Goal: Check status: Check status

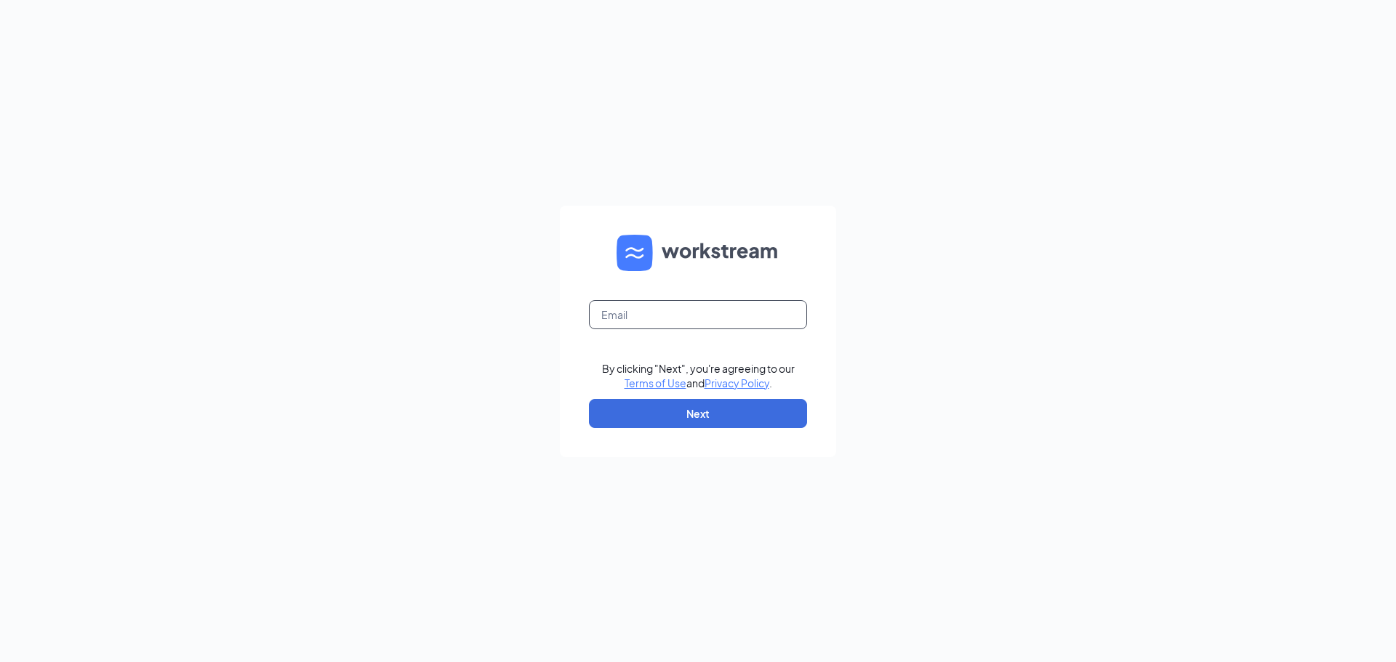
drag, startPoint x: 753, startPoint y: 318, endPoint x: 750, endPoint y: 327, distance: 9.2
click at [753, 318] on input "text" at bounding box center [698, 314] width 218 height 29
type input "vlara@srpihop.com"
click at [719, 408] on button "Next" at bounding box center [698, 413] width 218 height 29
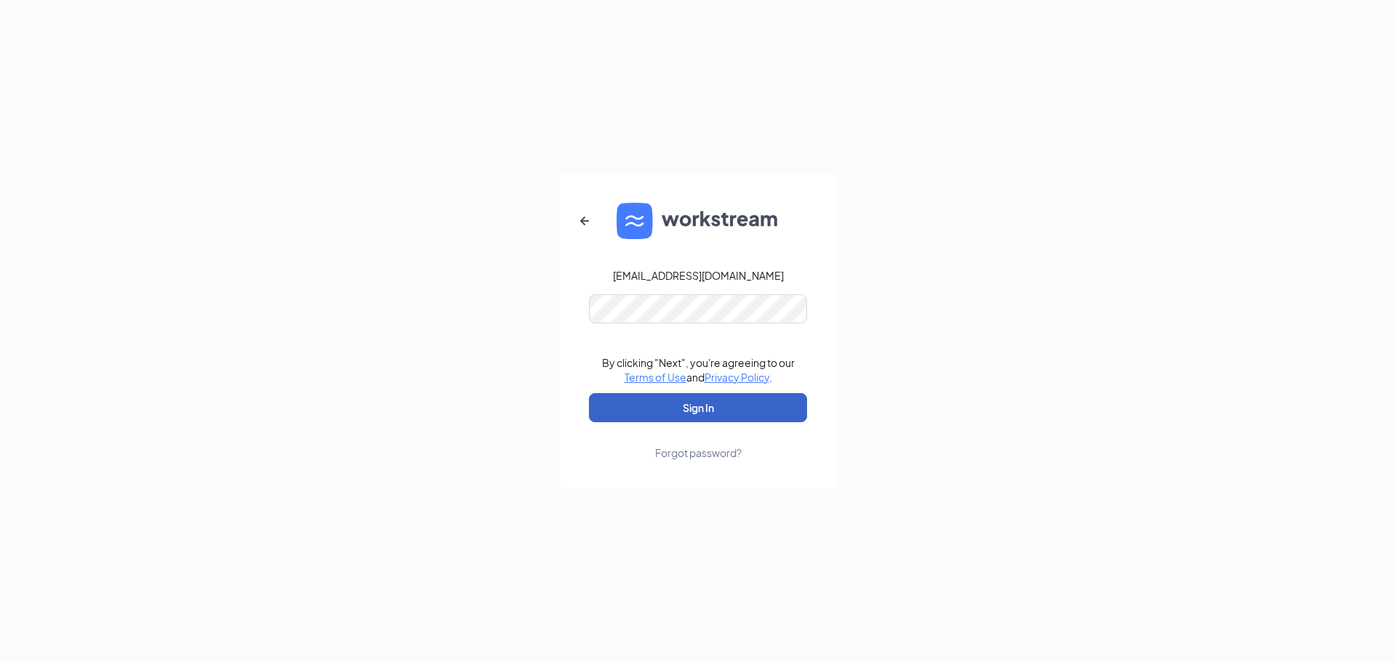
click at [703, 403] on button "Sign In" at bounding box center [698, 407] width 218 height 29
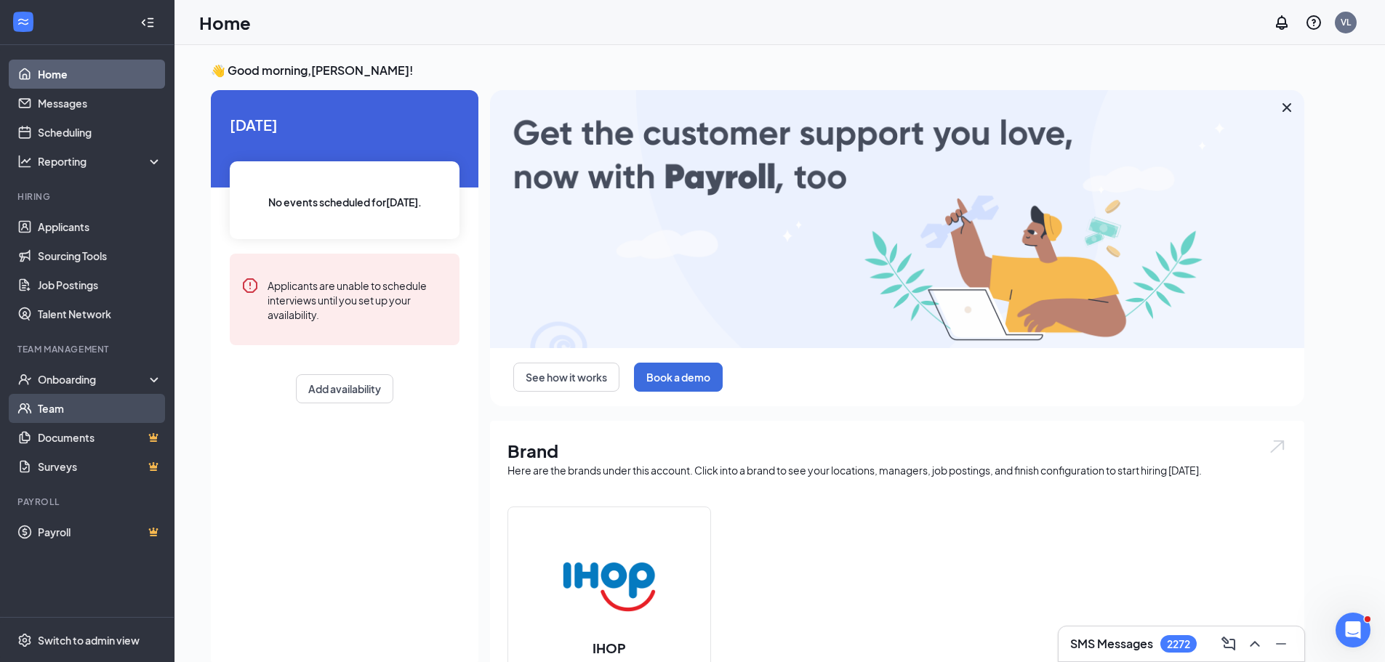
click at [58, 405] on link "Team" at bounding box center [100, 408] width 124 height 29
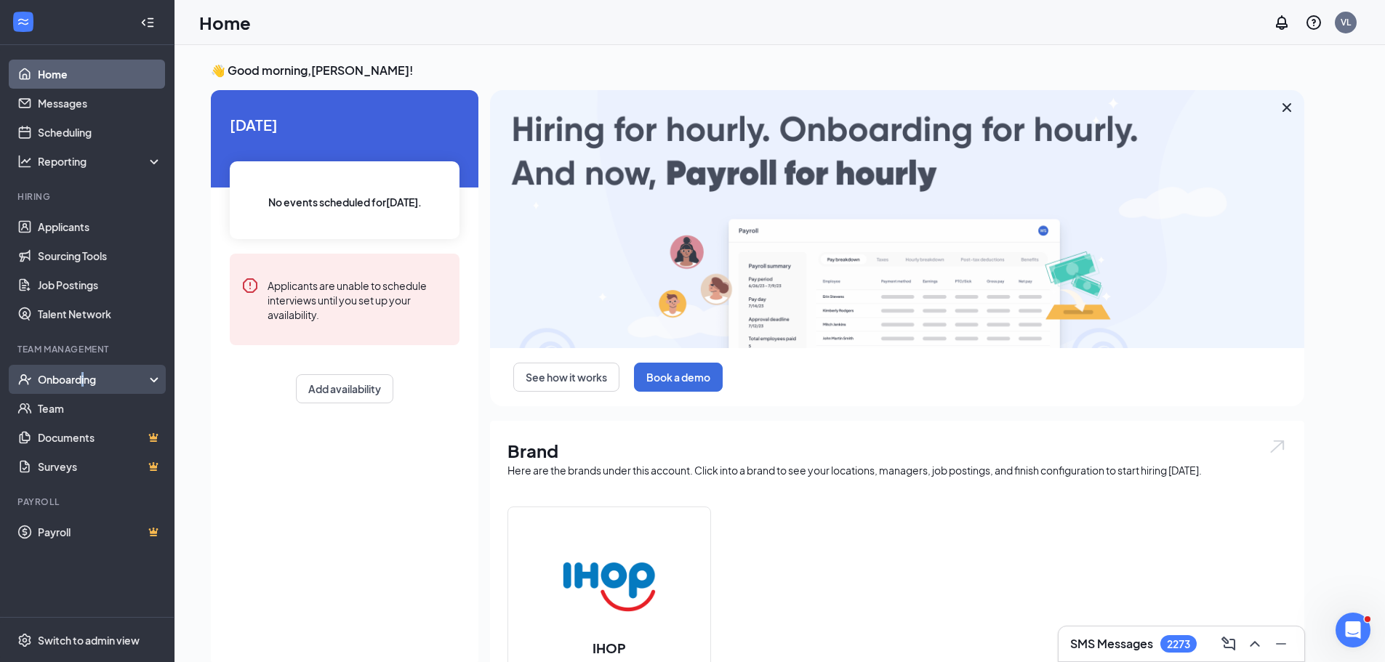
click at [84, 379] on div "Onboarding" at bounding box center [94, 379] width 112 height 15
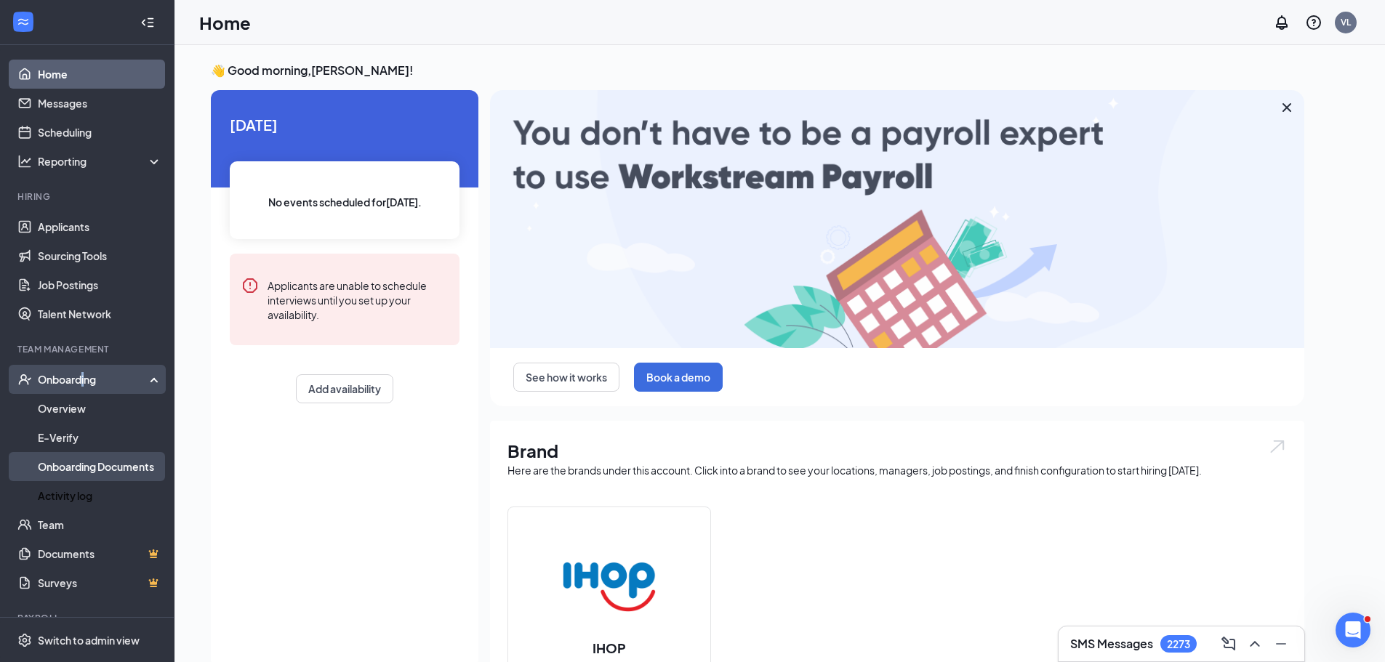
drag, startPoint x: 79, startPoint y: 492, endPoint x: 125, endPoint y: 477, distance: 48.1
click at [81, 489] on link "Activity log" at bounding box center [100, 495] width 124 height 29
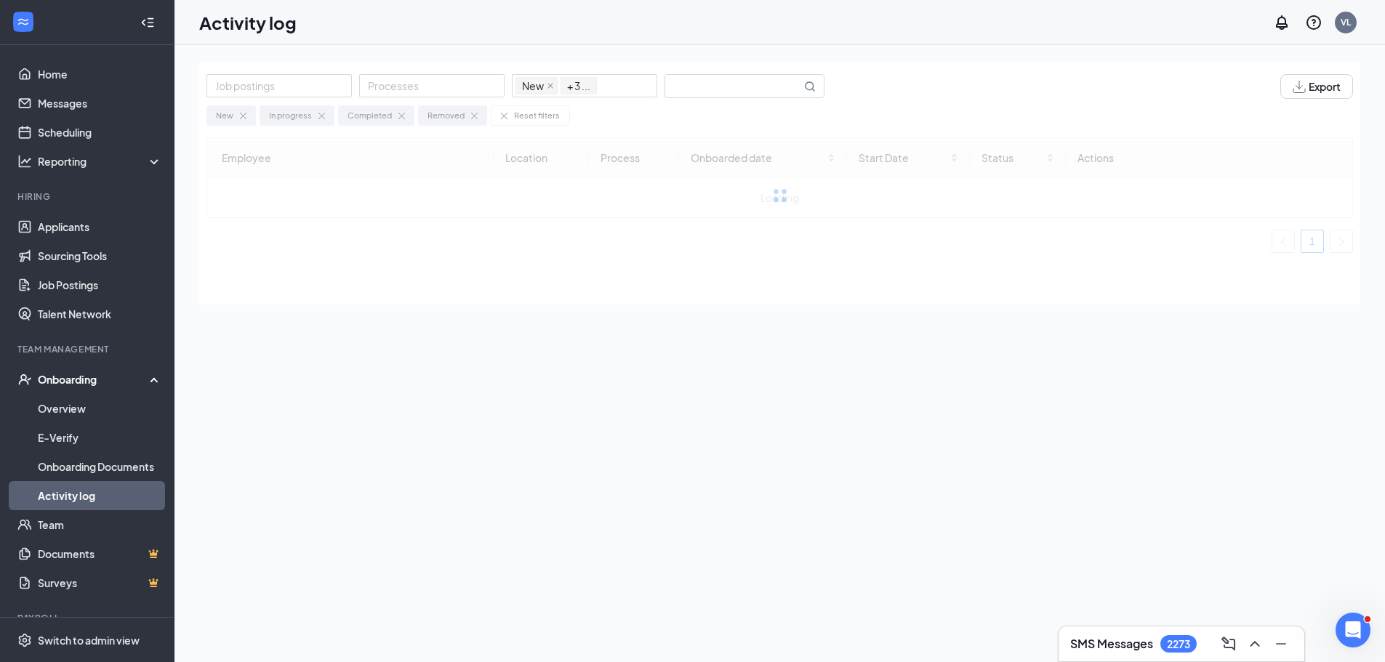
click at [724, 73] on div "Job postings Processes New In progress Completed Removed + 3 ... Export New In …" at bounding box center [779, 100] width 1161 height 75
click at [713, 95] on input "text" at bounding box center [733, 86] width 136 height 23
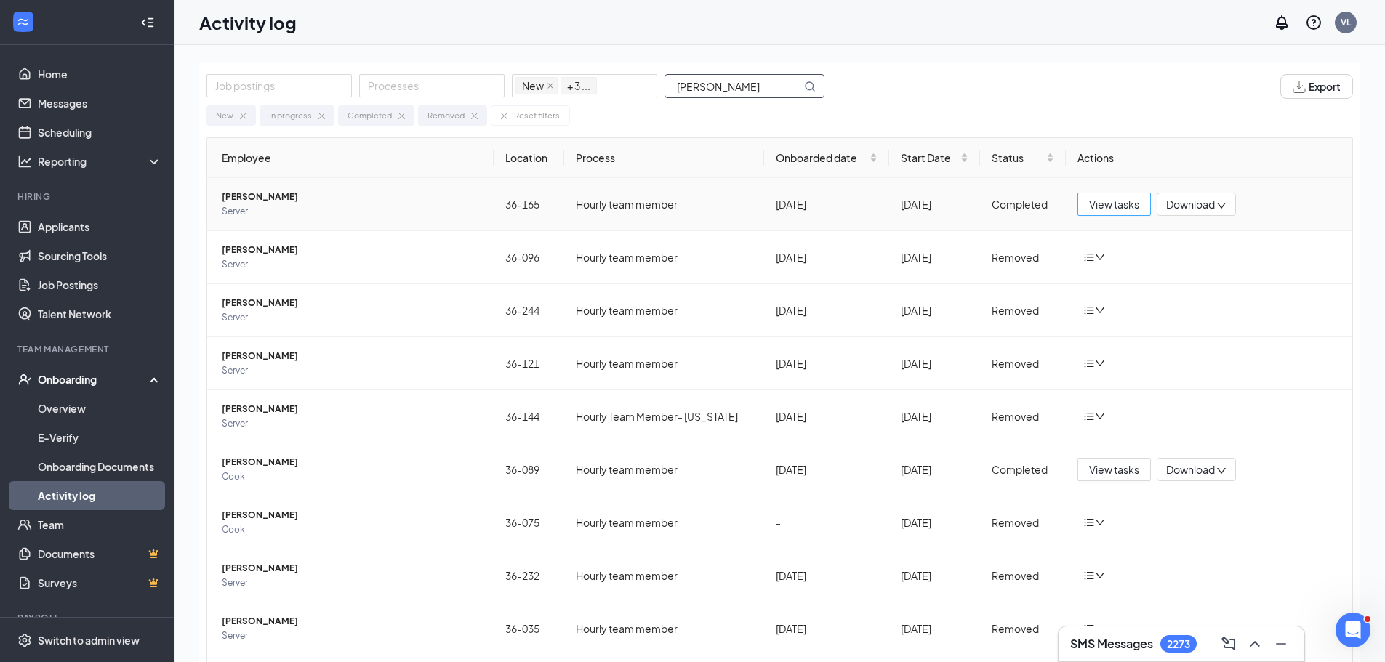
type input "[PERSON_NAME]"
click at [1078, 207] on button "View tasks" at bounding box center [1114, 204] width 73 height 23
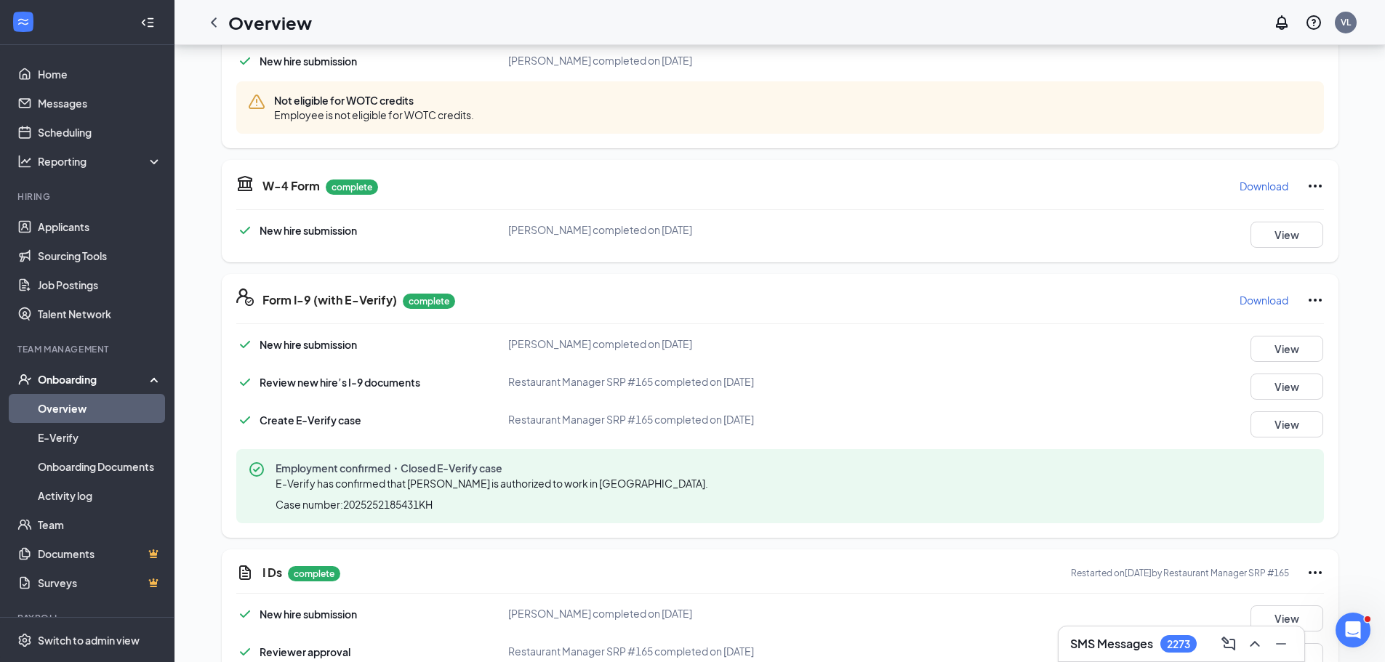
scroll to position [678, 0]
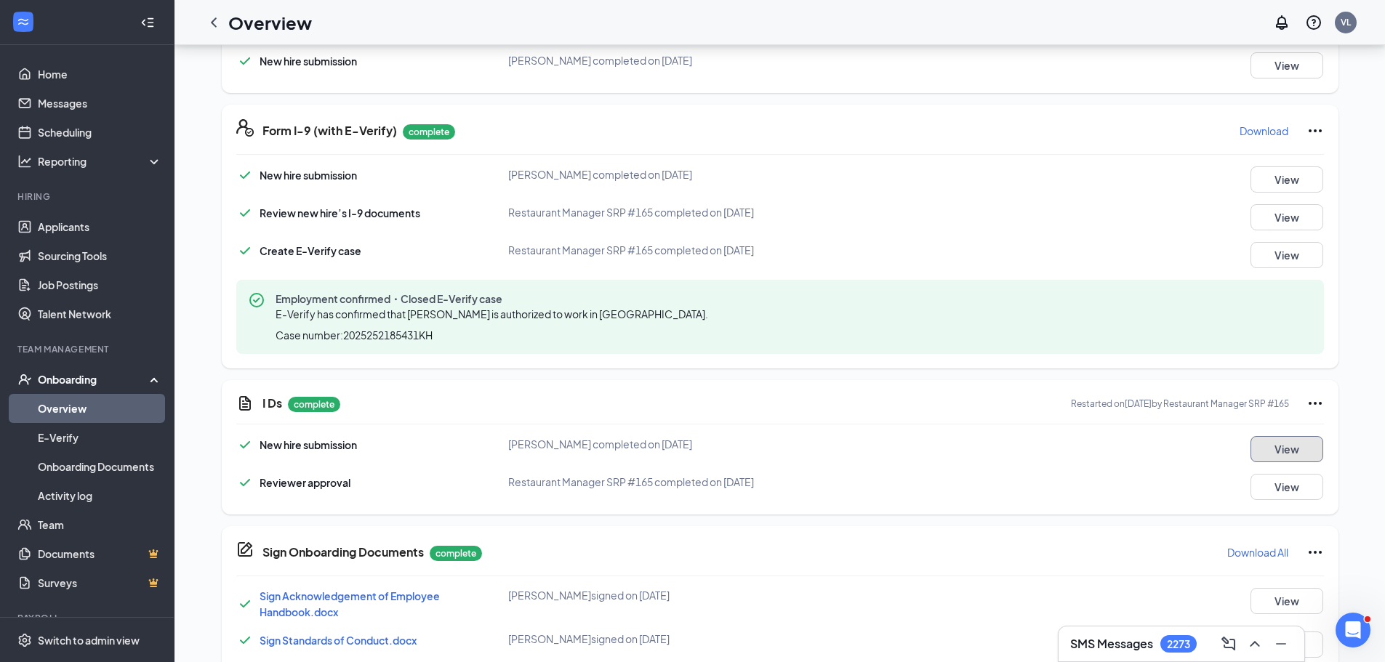
click at [1261, 447] on button "View" at bounding box center [1287, 449] width 73 height 26
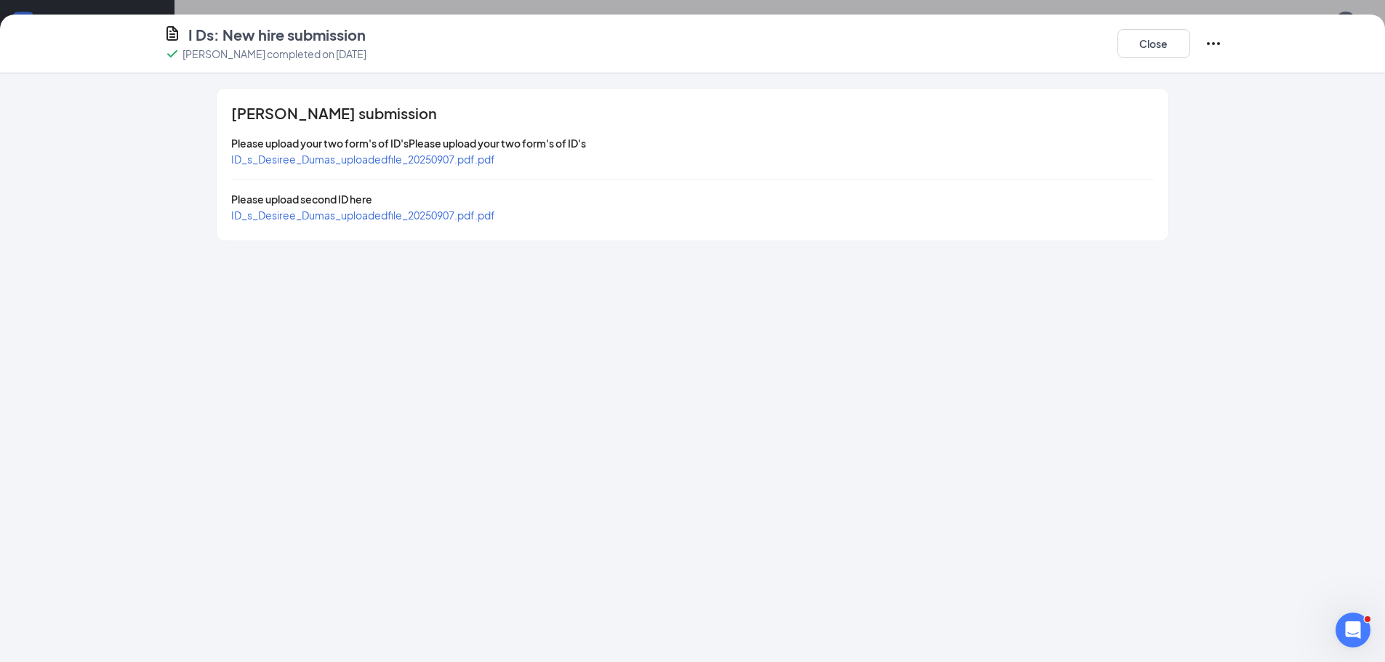
click at [491, 163] on span "ID_s_Desiree_Dumas_uploadedfile_20250907.pdf.pdf" at bounding box center [363, 159] width 264 height 13
click at [339, 213] on span "ID_s_Desiree_Dumas_uploadedfile_20250907.pdf.pdf" at bounding box center [363, 215] width 264 height 13
drag, startPoint x: 1166, startPoint y: 49, endPoint x: 1052, endPoint y: 27, distance: 116.4
click at [1163, 49] on button "Close" at bounding box center [1154, 43] width 73 height 29
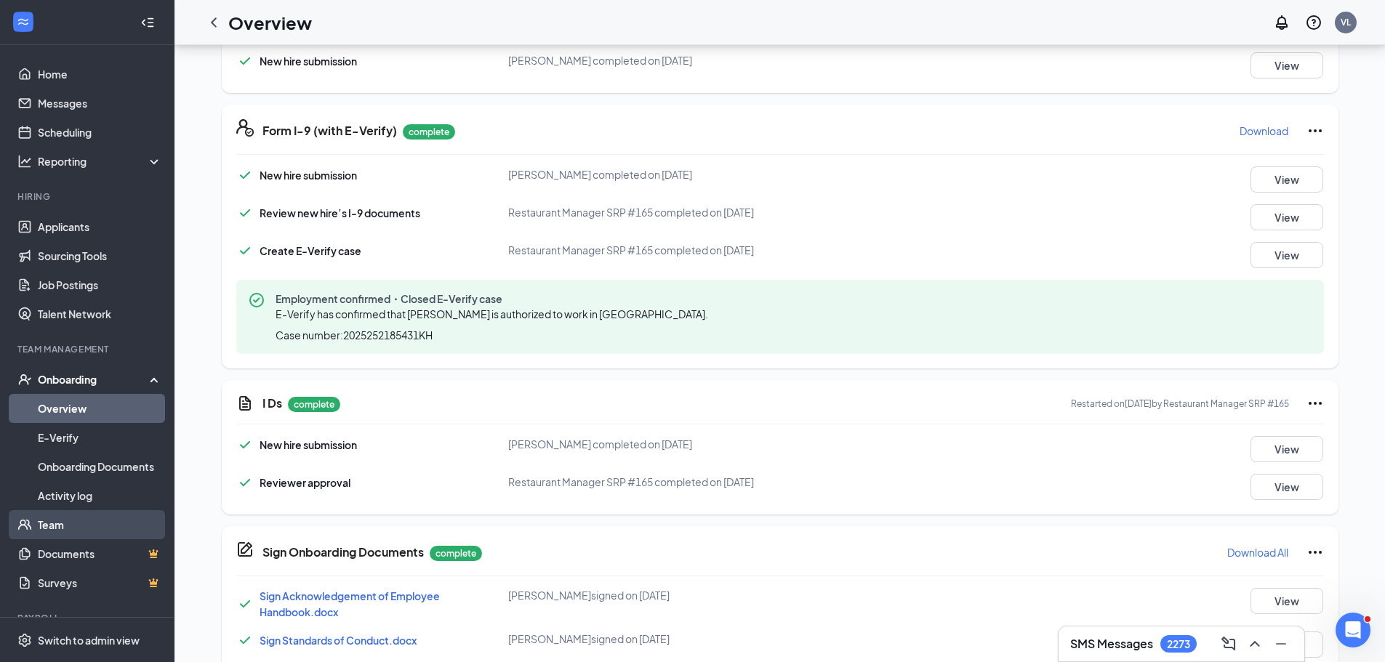
click at [45, 523] on link "Team" at bounding box center [100, 525] width 124 height 29
click at [45, 521] on link "Team" at bounding box center [100, 525] width 124 height 29
